Goal: Information Seeking & Learning: Learn about a topic

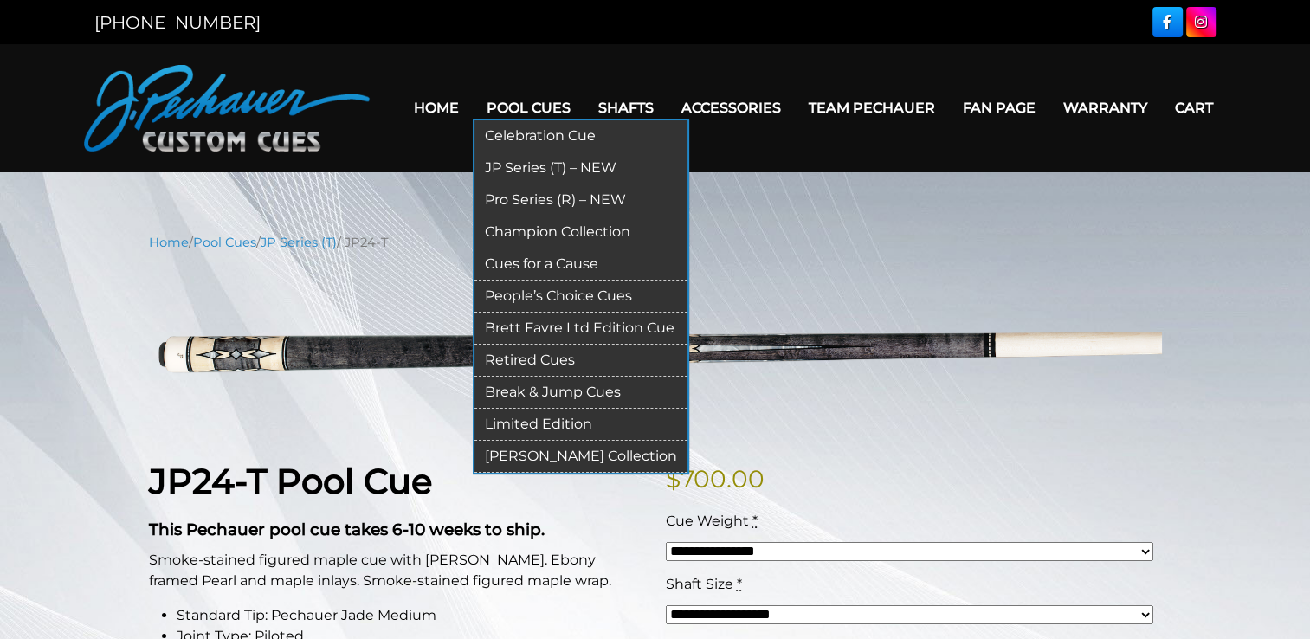
click at [537, 357] on link "Retired Cues" at bounding box center [580, 361] width 213 height 32
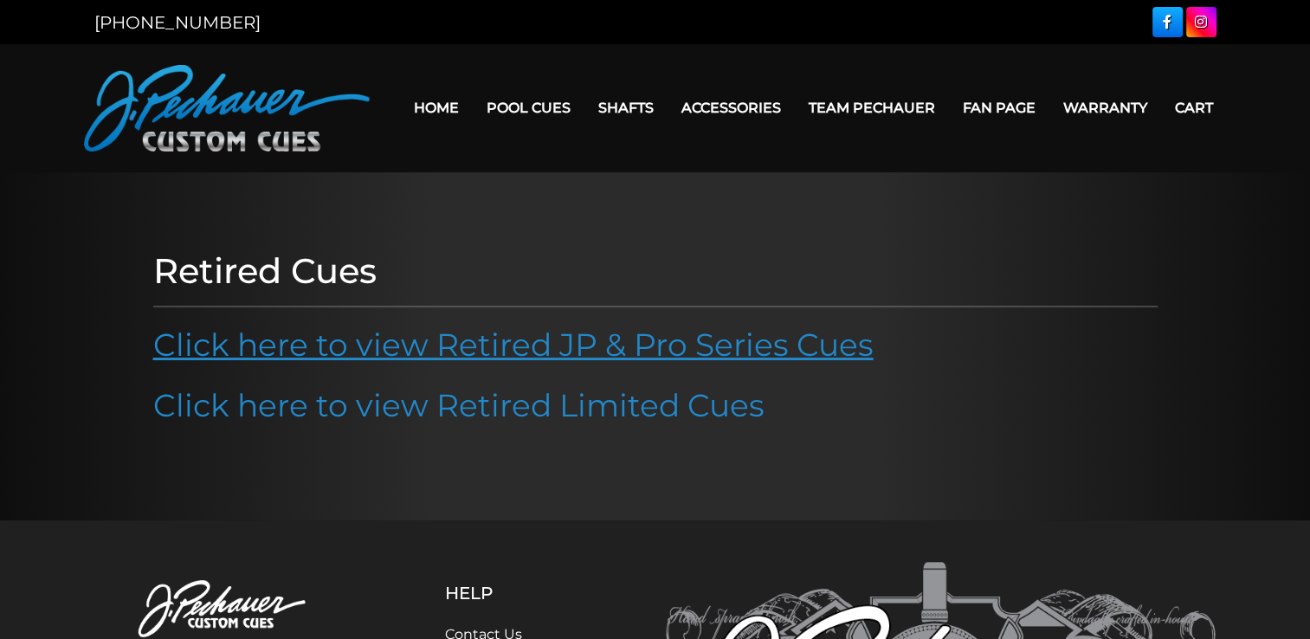
click at [658, 348] on link "Click here to view Retired JP & Pro Series Cues" at bounding box center [513, 345] width 720 height 38
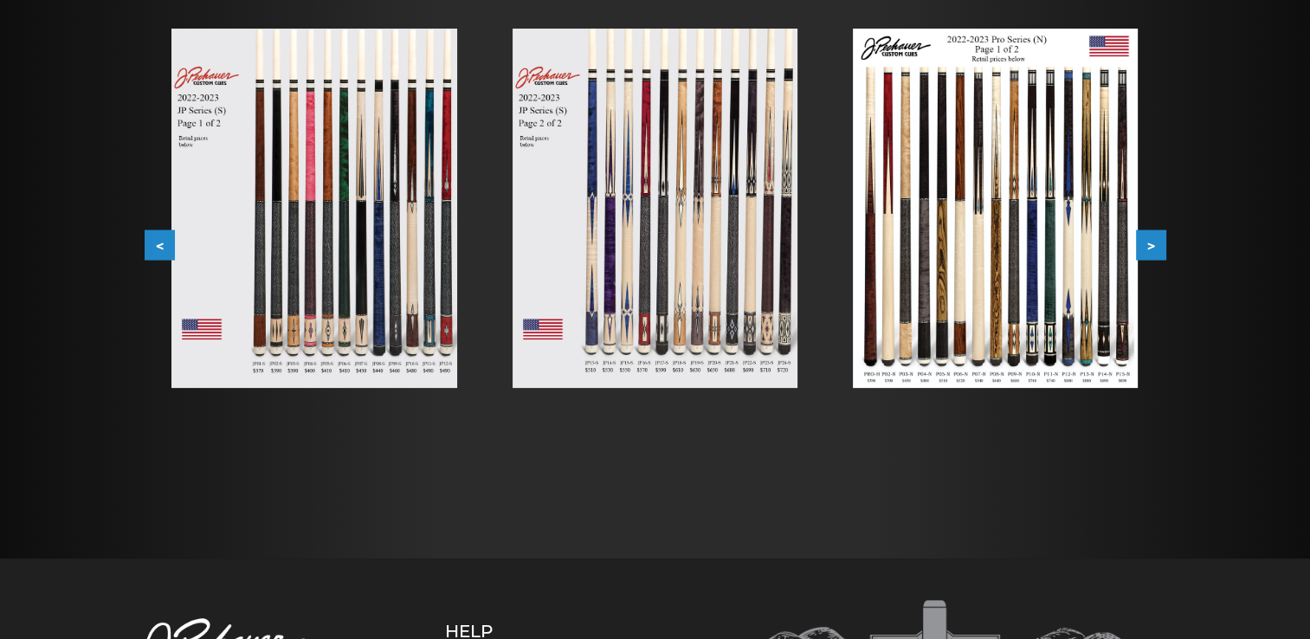
scroll to position [350, 0]
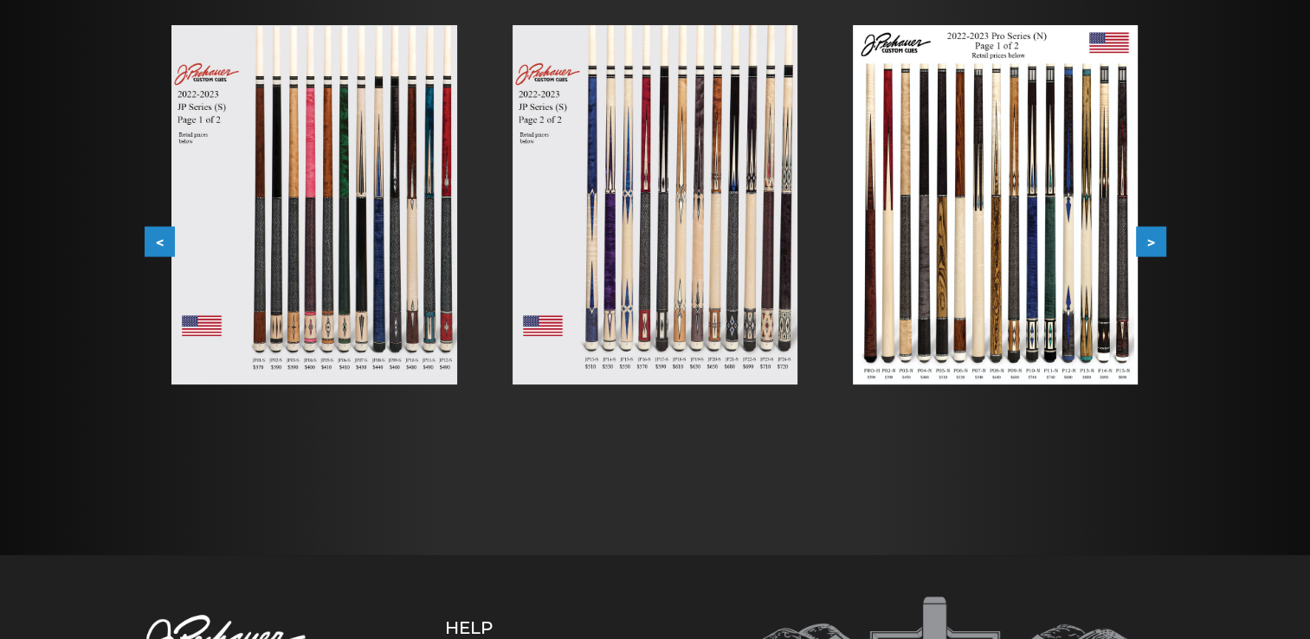
click at [315, 241] on img at bounding box center [313, 204] width 285 height 359
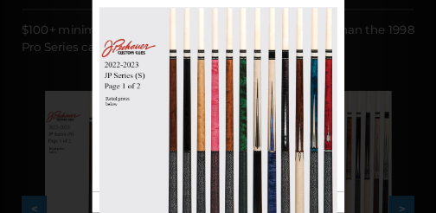
scroll to position [389, 0]
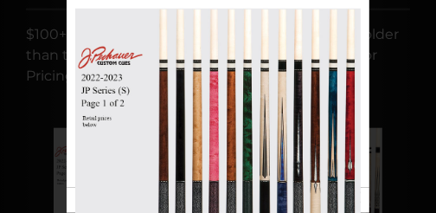
drag, startPoint x: 1280, startPoint y: 0, endPoint x: 384, endPoint y: 204, distance: 919.0
click at [395, 209] on div "Image 4 of 53" at bounding box center [218, 106] width 436 height 213
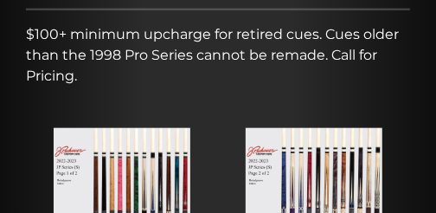
click at [158, 152] on img at bounding box center [122, 214] width 137 height 172
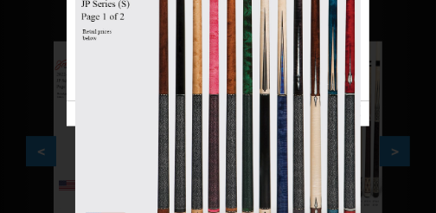
scroll to position [447, 0]
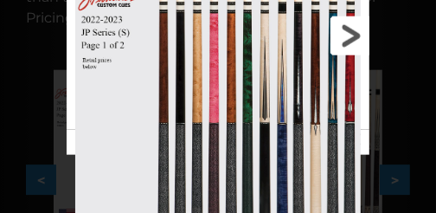
click at [358, 40] on link at bounding box center [302, 36] width 137 height 188
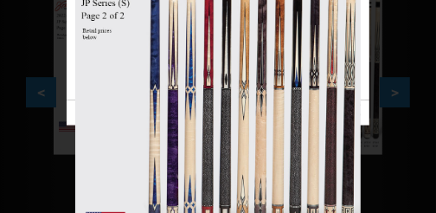
scroll to position [504, 0]
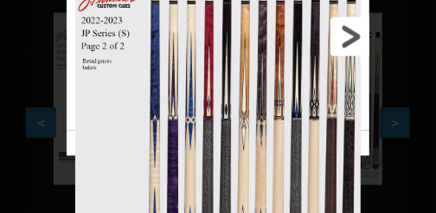
click at [355, 41] on link at bounding box center [302, 37] width 137 height 188
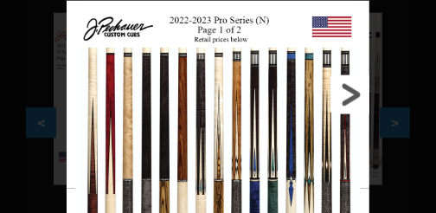
click at [353, 89] on link at bounding box center [302, 95] width 137 height 188
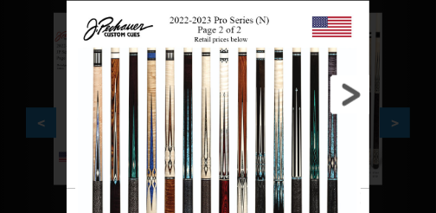
click at [348, 98] on link at bounding box center [302, 95] width 137 height 188
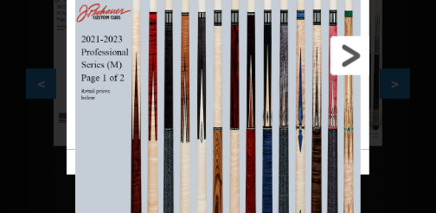
scroll to position [533, 0]
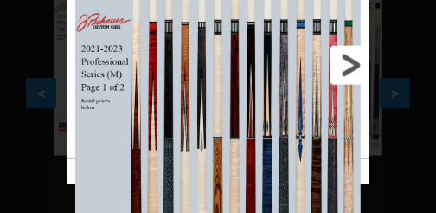
click at [351, 73] on link at bounding box center [302, 65] width 137 height 188
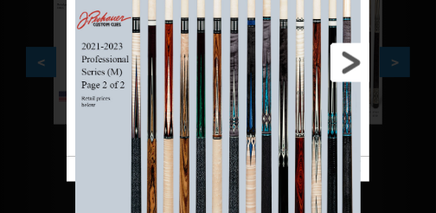
scroll to position [562, 0]
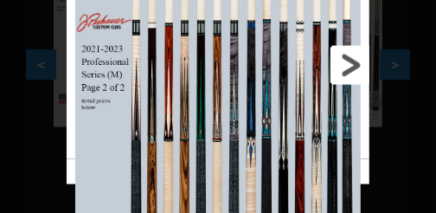
click at [350, 76] on link at bounding box center [302, 65] width 137 height 188
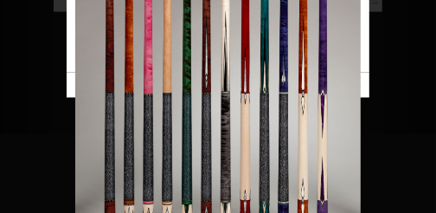
scroll to position [648, 0]
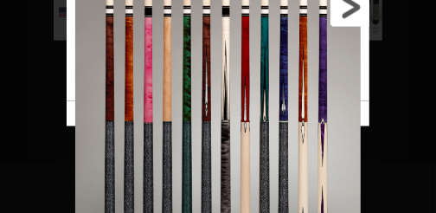
click at [358, 17] on link at bounding box center [302, 7] width 137 height 188
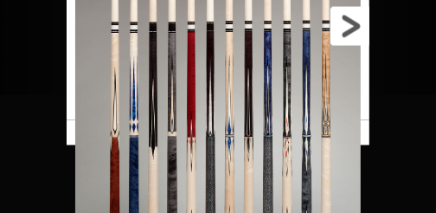
scroll to position [706, 0]
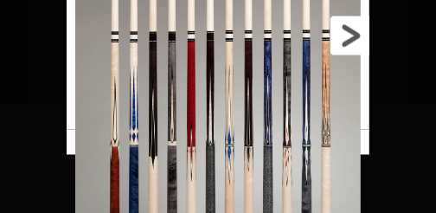
click at [354, 47] on link at bounding box center [302, 36] width 137 height 188
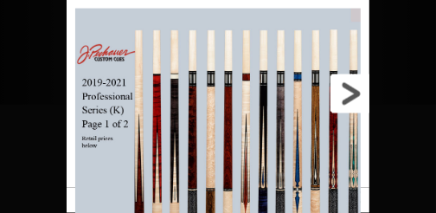
click at [361, 97] on link at bounding box center [302, 94] width 137 height 188
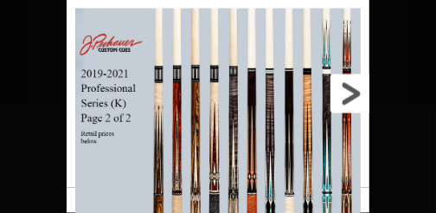
click at [361, 97] on link at bounding box center [302, 94] width 137 height 188
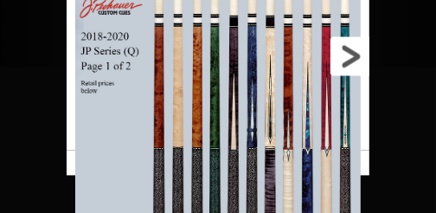
scroll to position [735, 0]
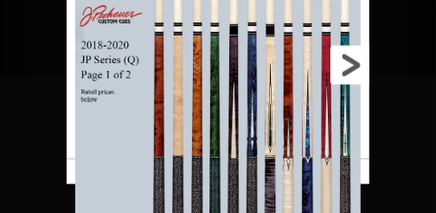
click at [355, 71] on link at bounding box center [302, 65] width 137 height 188
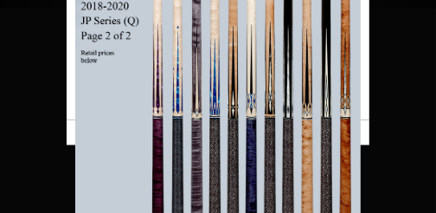
scroll to position [793, 0]
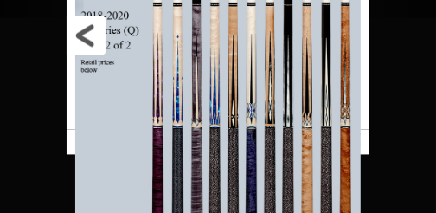
click at [86, 37] on link at bounding box center [135, 36] width 137 height 188
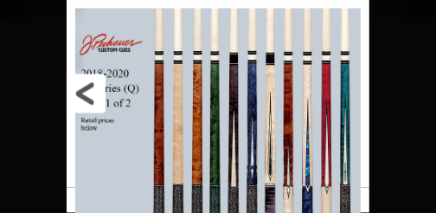
scroll to position [822, 0]
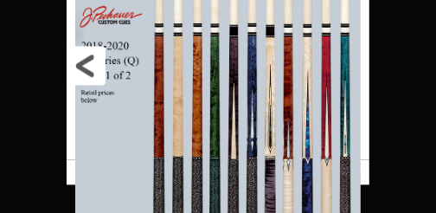
click at [81, 68] on link at bounding box center [135, 65] width 137 height 188
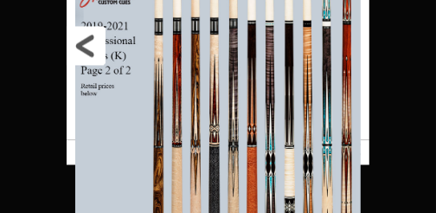
scroll to position [880, 0]
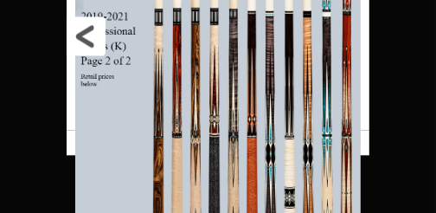
click at [85, 47] on link at bounding box center [135, 36] width 137 height 188
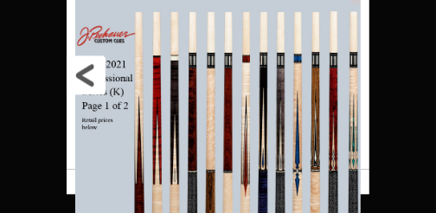
scroll to position [908, 0]
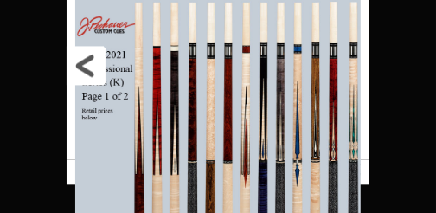
click at [83, 62] on link at bounding box center [135, 65] width 137 height 188
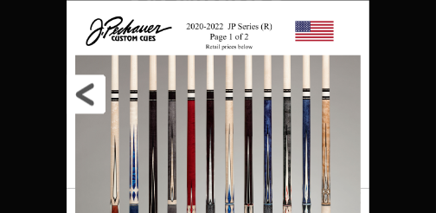
scroll to position [937, 0]
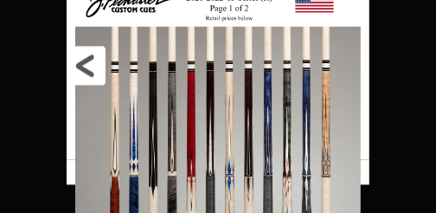
click at [84, 68] on link at bounding box center [135, 65] width 137 height 188
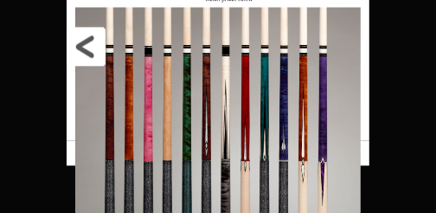
scroll to position [995, 0]
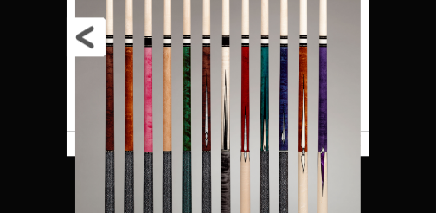
click at [84, 43] on link at bounding box center [135, 37] width 137 height 188
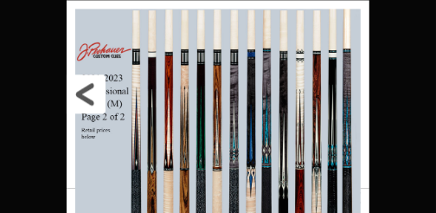
click at [76, 92] on link at bounding box center [135, 94] width 137 height 188
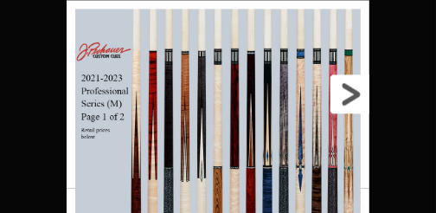
click at [354, 95] on link at bounding box center [302, 94] width 137 height 188
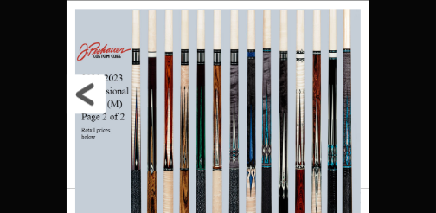
click at [87, 88] on link at bounding box center [135, 94] width 137 height 188
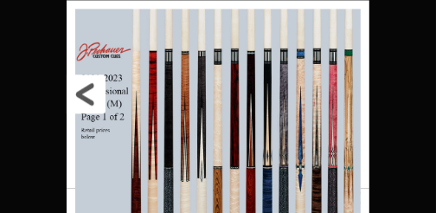
click at [87, 88] on link at bounding box center [135, 94] width 137 height 188
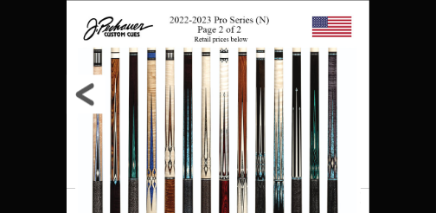
click at [87, 88] on link at bounding box center [135, 94] width 137 height 188
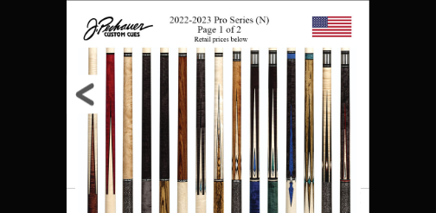
click at [87, 88] on link at bounding box center [135, 94] width 137 height 188
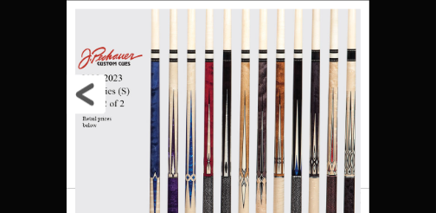
click at [87, 88] on link at bounding box center [135, 94] width 137 height 188
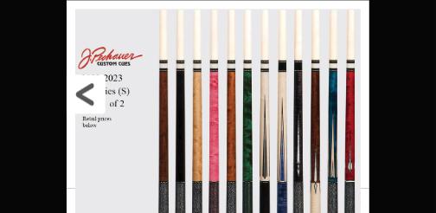
click at [87, 88] on link at bounding box center [135, 94] width 137 height 188
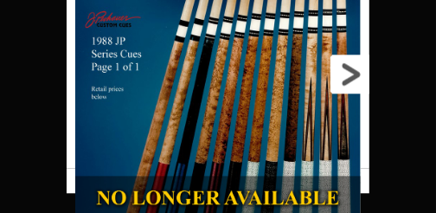
scroll to position [1023, 0]
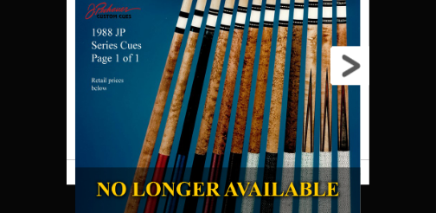
click at [351, 72] on link at bounding box center [302, 65] width 137 height 188
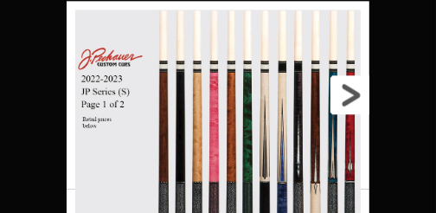
click at [347, 93] on link at bounding box center [302, 95] width 137 height 188
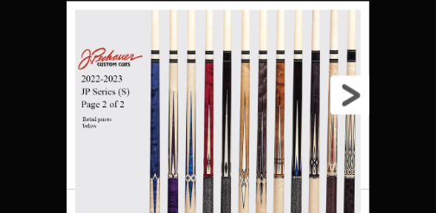
click at [348, 95] on link at bounding box center [302, 95] width 137 height 188
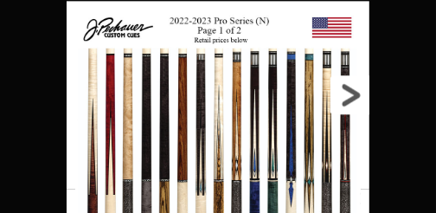
click at [348, 95] on link at bounding box center [302, 95] width 137 height 188
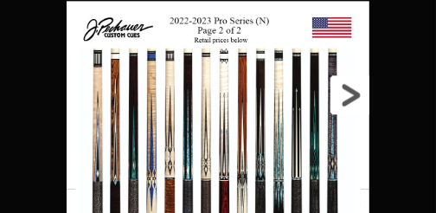
click at [348, 95] on link at bounding box center [302, 95] width 137 height 188
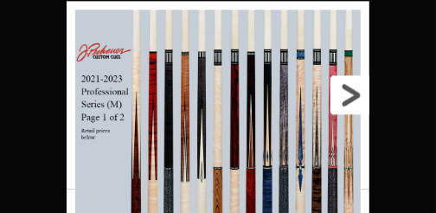
click at [348, 95] on link at bounding box center [302, 95] width 137 height 188
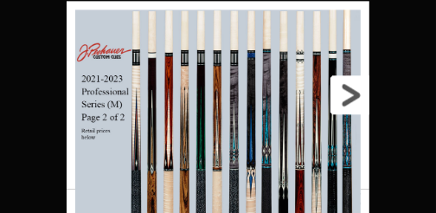
click at [348, 95] on link at bounding box center [302, 95] width 137 height 188
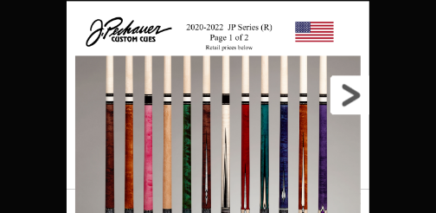
click at [351, 95] on link at bounding box center [302, 95] width 137 height 188
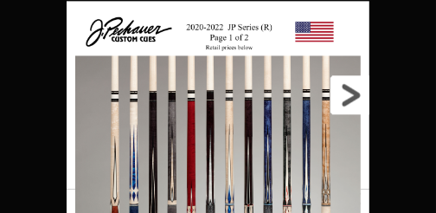
click at [351, 95] on link at bounding box center [302, 95] width 137 height 188
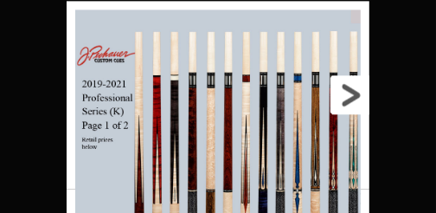
click at [351, 95] on link at bounding box center [302, 95] width 137 height 188
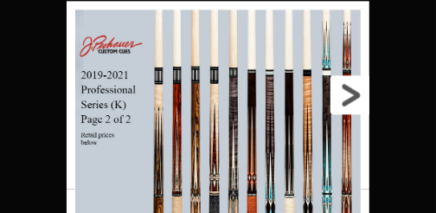
click at [351, 95] on link at bounding box center [302, 95] width 137 height 188
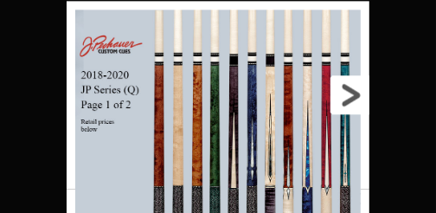
click at [351, 95] on link at bounding box center [302, 95] width 137 height 188
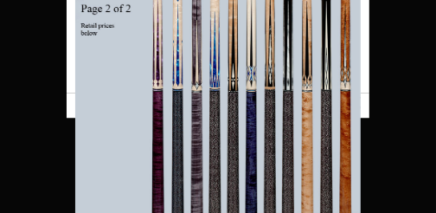
scroll to position [1110, 0]
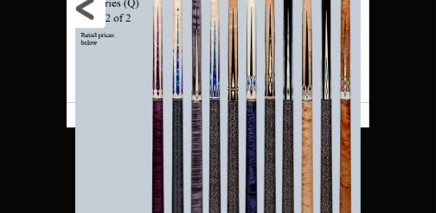
click at [92, 13] on link at bounding box center [135, 8] width 137 height 188
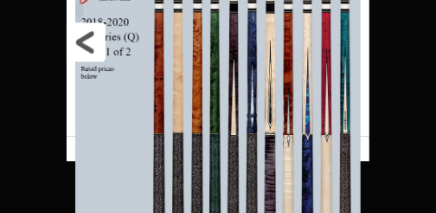
scroll to position [1168, 0]
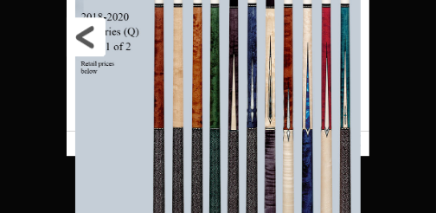
click at [90, 36] on link at bounding box center [135, 37] width 137 height 188
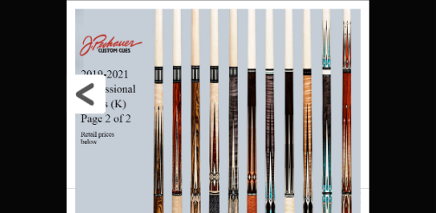
scroll to position [1196, 0]
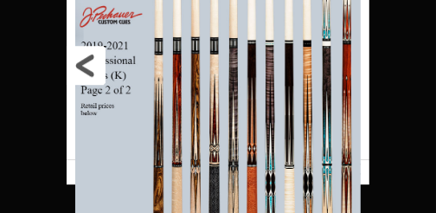
click at [90, 60] on link at bounding box center [135, 65] width 137 height 188
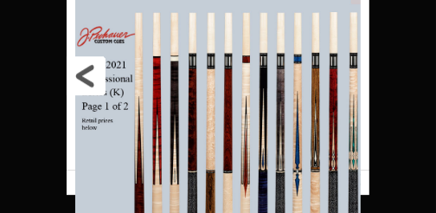
scroll to position [1226, 0]
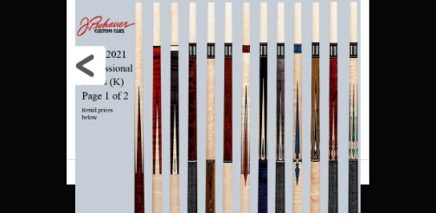
click at [89, 72] on link at bounding box center [135, 65] width 137 height 188
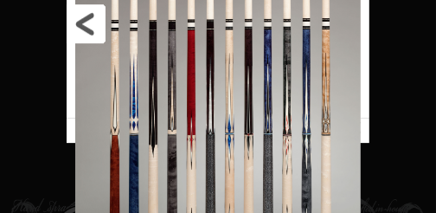
scroll to position [1283, 0]
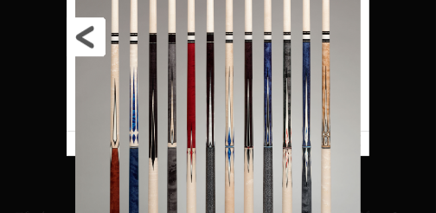
click at [83, 33] on link at bounding box center [135, 37] width 137 height 188
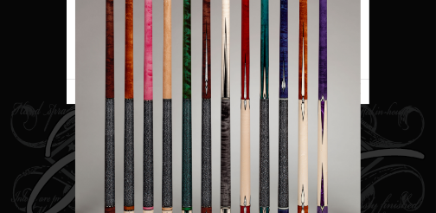
scroll to position [1370, 0]
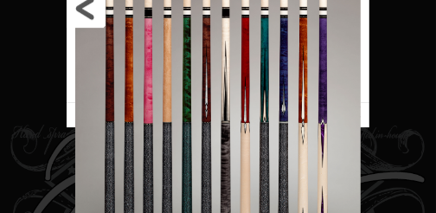
click at [83, 18] on link at bounding box center [135, 8] width 137 height 188
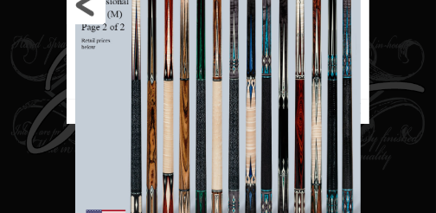
scroll to position [1456, 0]
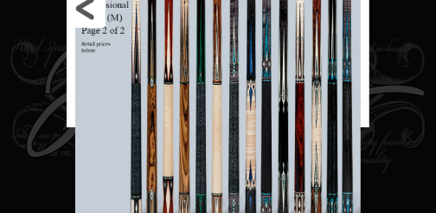
click at [86, 10] on link at bounding box center [135, 8] width 137 height 188
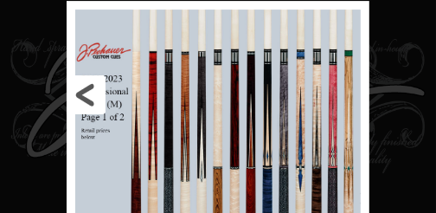
click at [83, 90] on link at bounding box center [135, 95] width 137 height 188
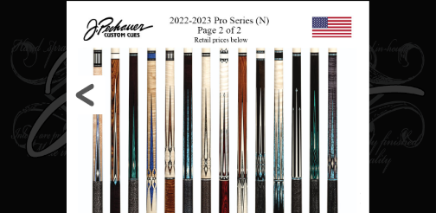
click at [83, 90] on link at bounding box center [135, 95] width 137 height 188
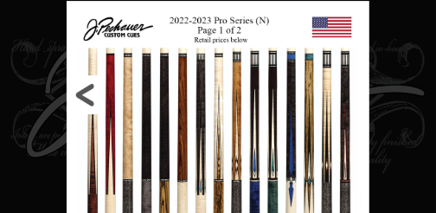
click at [83, 90] on link at bounding box center [135, 95] width 137 height 188
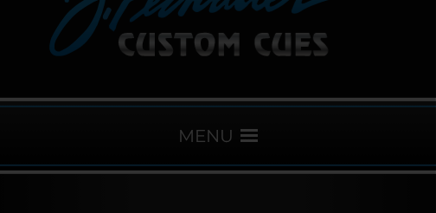
scroll to position [129, 0]
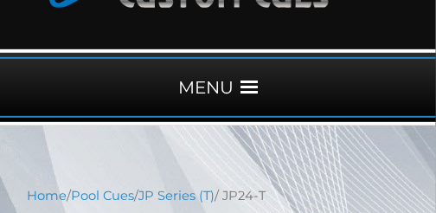
scroll to position [202, 0]
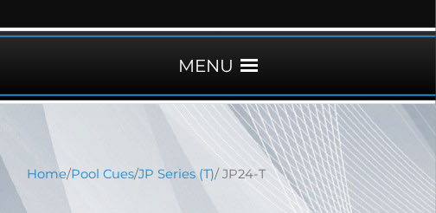
click at [246, 73] on span at bounding box center [249, 65] width 17 height 17
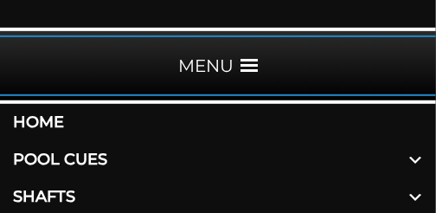
click at [415, 162] on span at bounding box center [416, 159] width 42 height 37
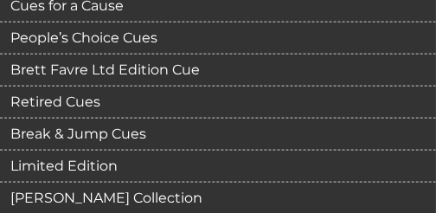
scroll to position [519, 0]
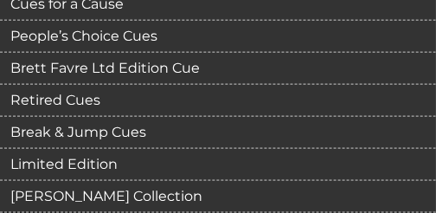
click at [91, 94] on link "Retired Cues" at bounding box center [218, 101] width 436 height 32
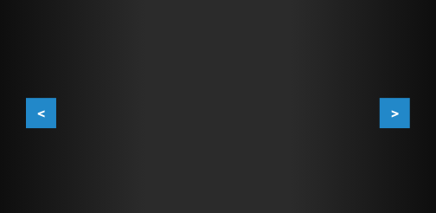
scroll to position [448, 0]
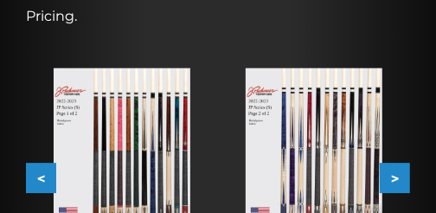
click at [394, 178] on button ">" at bounding box center [395, 178] width 30 height 30
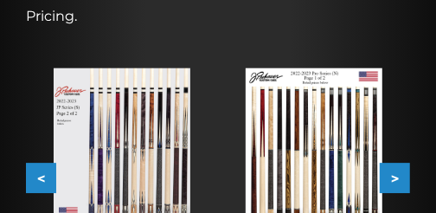
click at [34, 172] on button "<" at bounding box center [41, 178] width 30 height 30
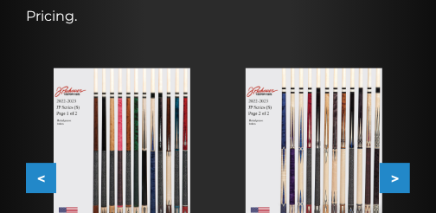
click at [158, 148] on img at bounding box center [122, 154] width 137 height 172
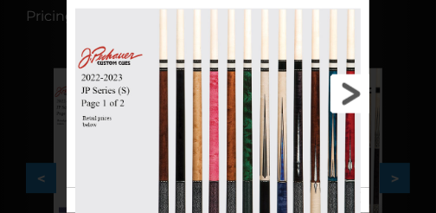
click at [355, 94] on link at bounding box center [302, 94] width 137 height 188
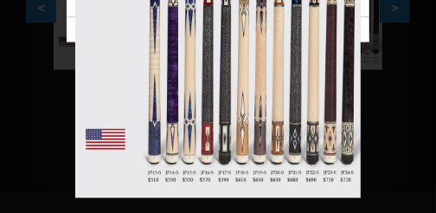
scroll to position [622, 0]
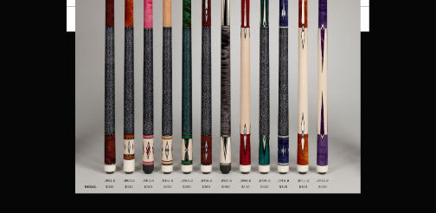
scroll to position [823, 0]
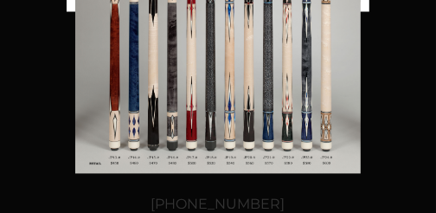
scroll to position [823, 0]
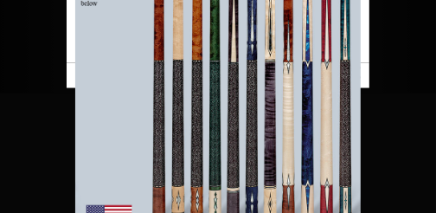
scroll to position [708, 0]
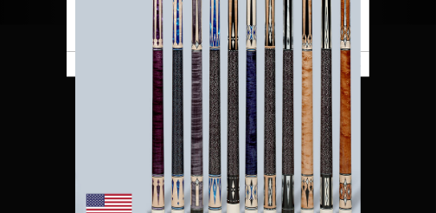
scroll to position [795, 0]
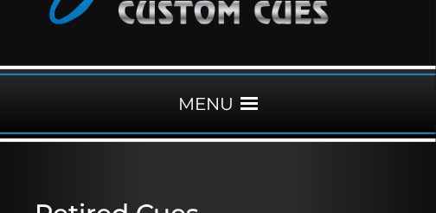
scroll to position [173, 0]
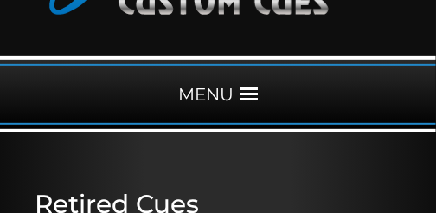
click at [245, 93] on span at bounding box center [249, 94] width 17 height 17
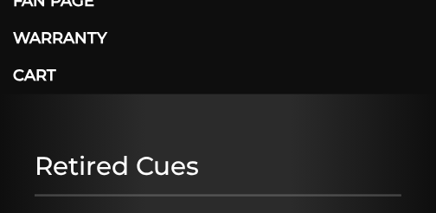
scroll to position [519, 0]
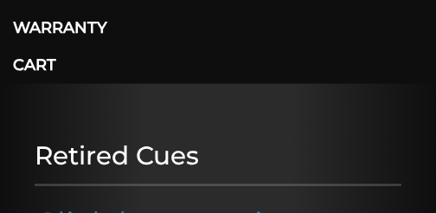
click at [148, 151] on h1 "Retired Cues" at bounding box center [218, 155] width 367 height 30
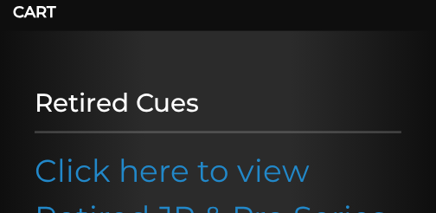
scroll to position [577, 0]
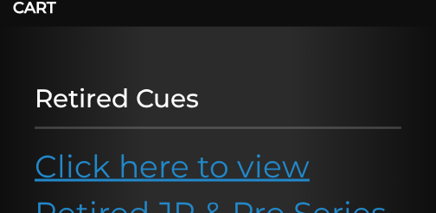
click at [229, 171] on link "Click here to view Retired JP & Pro Series Cues" at bounding box center [211, 213] width 352 height 132
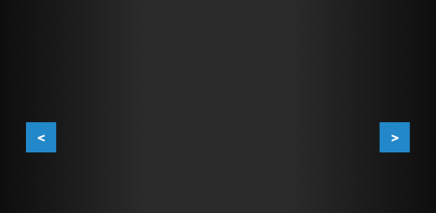
scroll to position [490, 0]
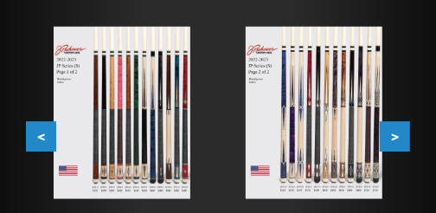
click at [391, 133] on button ">" at bounding box center [395, 136] width 30 height 30
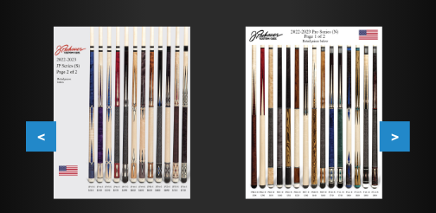
click at [391, 133] on button ">" at bounding box center [395, 136] width 30 height 30
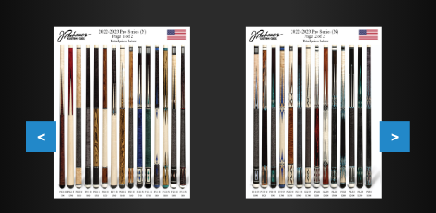
click at [348, 133] on img at bounding box center [314, 113] width 137 height 172
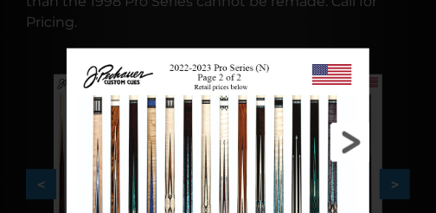
scroll to position [433, 0]
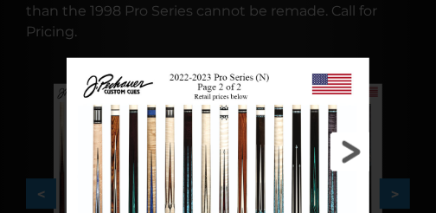
click at [356, 158] on link at bounding box center [302, 152] width 137 height 188
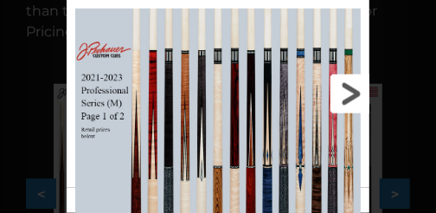
click at [356, 96] on link at bounding box center [302, 94] width 137 height 188
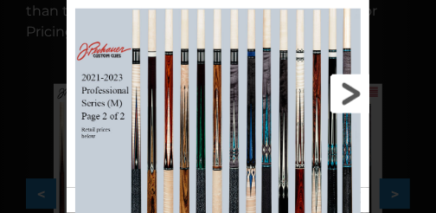
click at [356, 96] on link at bounding box center [302, 94] width 137 height 188
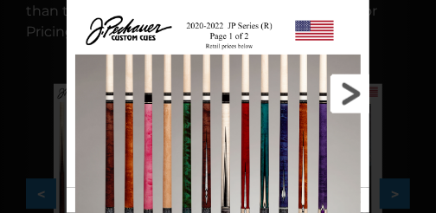
click at [356, 97] on link at bounding box center [302, 94] width 137 height 188
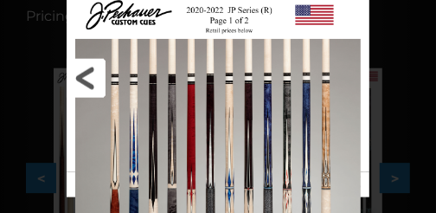
scroll to position [403, 0]
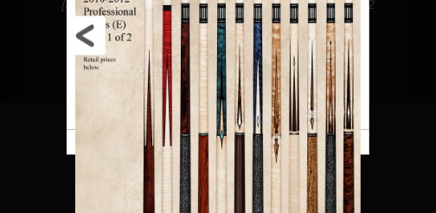
scroll to position [679, 0]
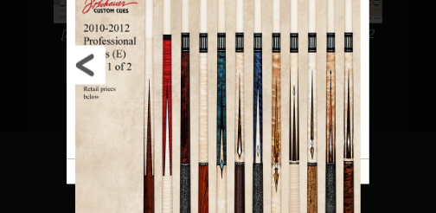
click at [81, 68] on link at bounding box center [135, 65] width 137 height 188
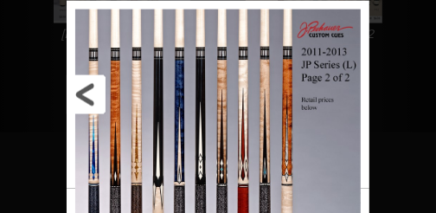
click at [93, 89] on link at bounding box center [135, 95] width 137 height 188
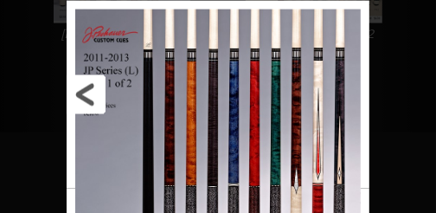
click at [93, 89] on link at bounding box center [135, 95] width 137 height 188
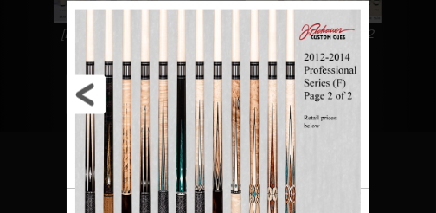
click at [93, 89] on link at bounding box center [135, 95] width 137 height 188
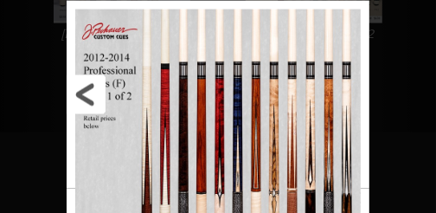
click at [93, 89] on link at bounding box center [135, 95] width 137 height 188
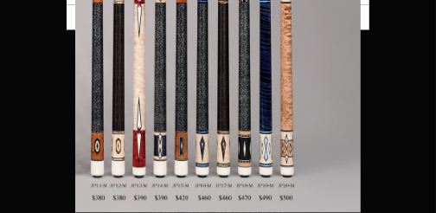
scroll to position [881, 0]
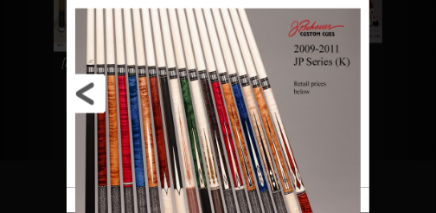
scroll to position [650, 0]
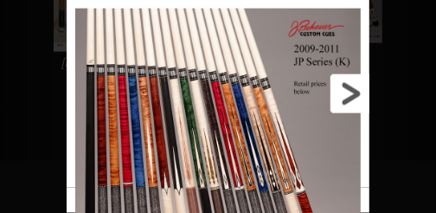
click at [349, 92] on link at bounding box center [302, 94] width 137 height 188
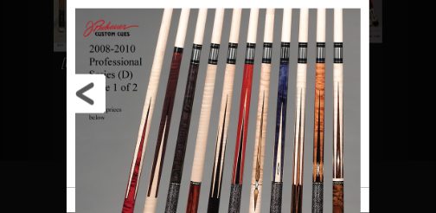
click at [96, 89] on link at bounding box center [135, 94] width 137 height 188
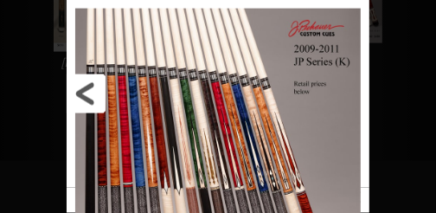
click at [96, 89] on link at bounding box center [135, 94] width 137 height 188
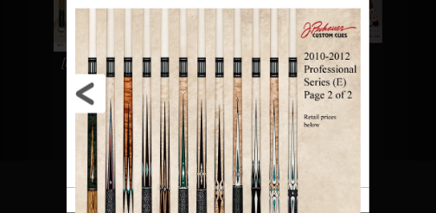
click at [96, 89] on link at bounding box center [135, 94] width 137 height 188
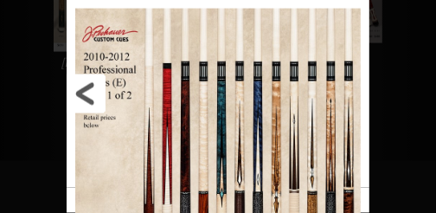
click at [96, 89] on link at bounding box center [135, 94] width 137 height 188
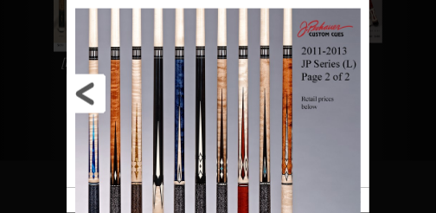
click at [96, 89] on link at bounding box center [135, 94] width 137 height 188
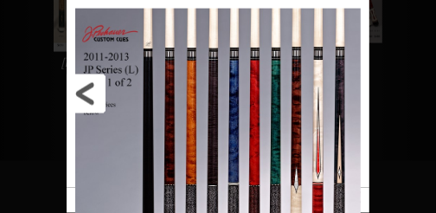
click at [96, 89] on link at bounding box center [135, 94] width 137 height 188
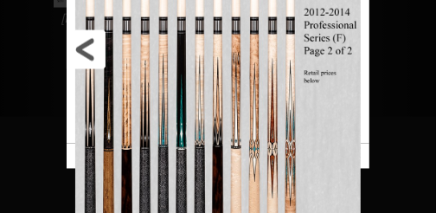
scroll to position [737, 0]
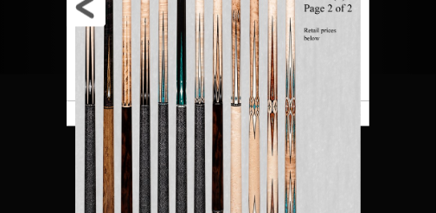
click at [75, 20] on link at bounding box center [135, 7] width 137 height 188
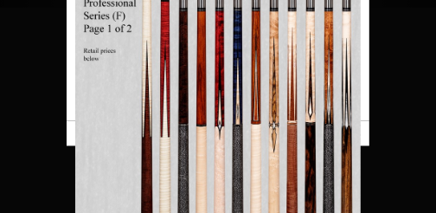
scroll to position [794, 0]
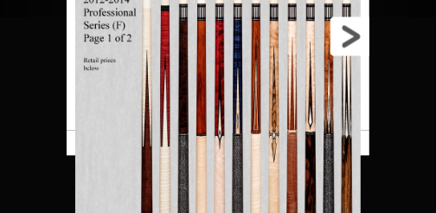
click at [351, 40] on link at bounding box center [302, 37] width 137 height 188
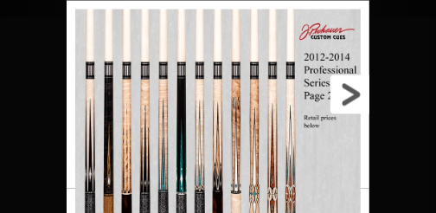
click at [350, 96] on link at bounding box center [302, 95] width 137 height 188
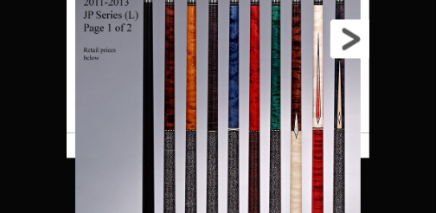
scroll to position [852, 0]
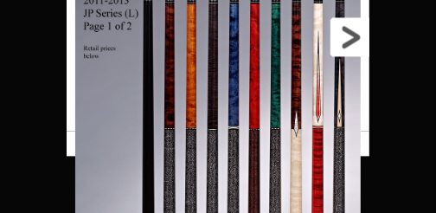
click at [354, 44] on link at bounding box center [302, 37] width 137 height 188
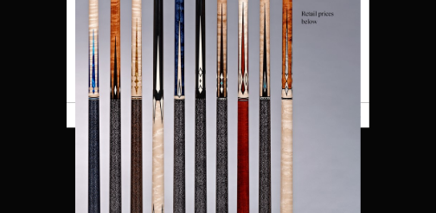
scroll to position [910, 0]
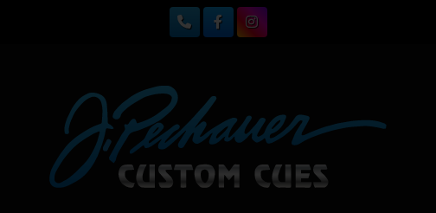
scroll to position [650, 0]
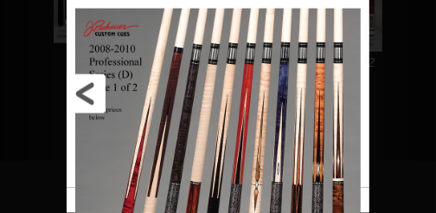
click at [91, 89] on link at bounding box center [135, 94] width 137 height 188
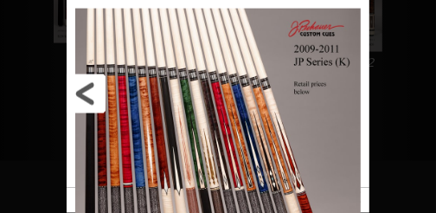
click at [91, 89] on link at bounding box center [135, 94] width 137 height 188
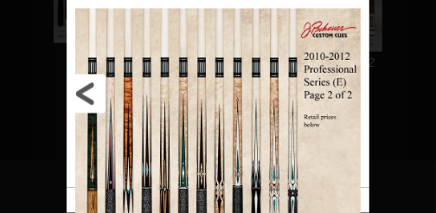
click at [91, 89] on link at bounding box center [135, 94] width 137 height 188
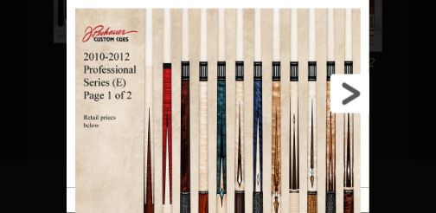
click at [351, 99] on link at bounding box center [302, 94] width 137 height 188
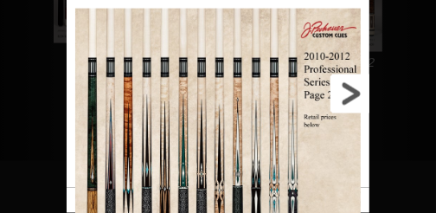
click at [351, 99] on link at bounding box center [302, 94] width 137 height 188
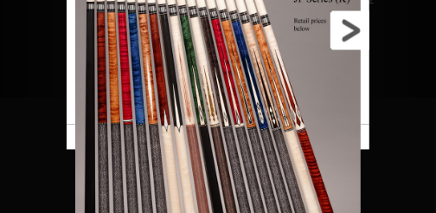
scroll to position [708, 0]
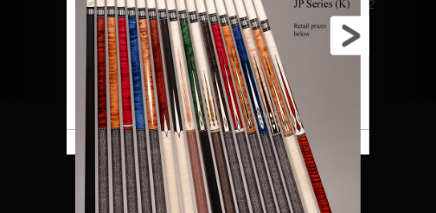
click at [345, 42] on link at bounding box center [302, 36] width 137 height 188
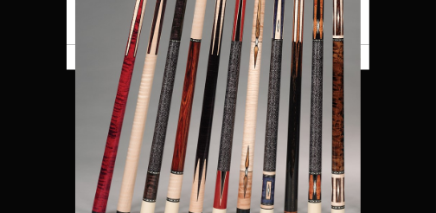
scroll to position [823, 0]
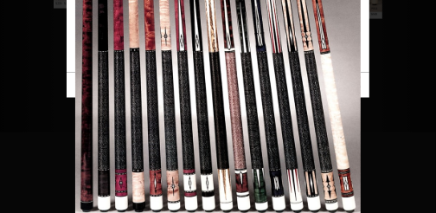
scroll to position [650, 0]
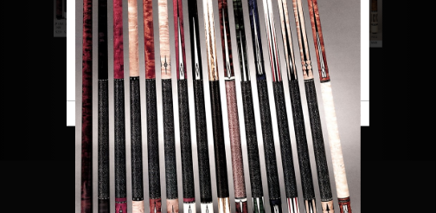
click at [239, 120] on img at bounding box center [218, 99] width 286 height 355
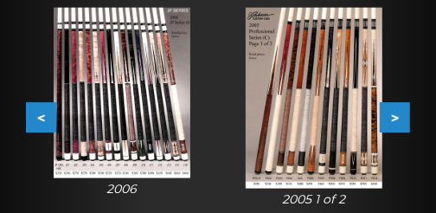
scroll to position [506, 0]
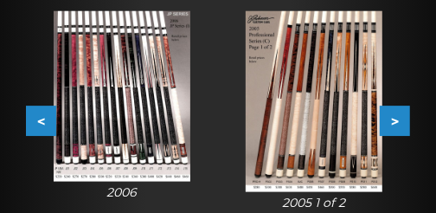
click at [87, 119] on img at bounding box center [122, 96] width 137 height 170
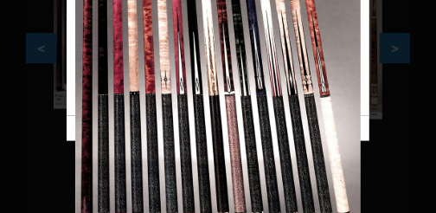
scroll to position [564, 0]
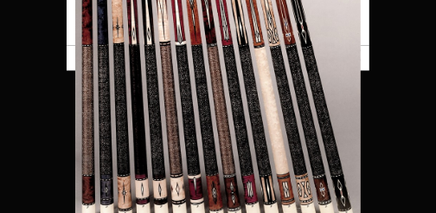
scroll to position [852, 0]
